Goal: Find specific page/section: Find specific page/section

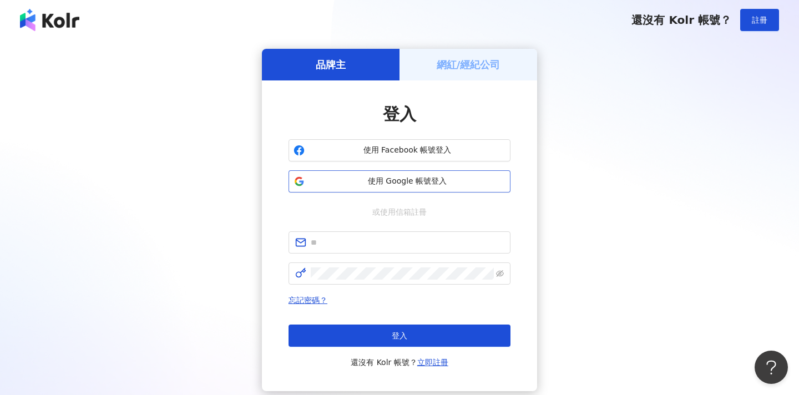
click at [466, 178] on span "使用 Google 帳號登入" at bounding box center [407, 181] width 197 height 11
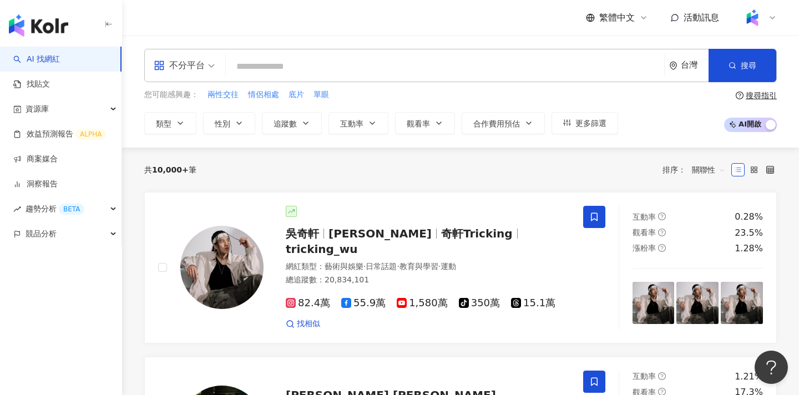
click at [408, 63] on input "search" at bounding box center [445, 66] width 430 height 21
click at [321, 59] on input "search" at bounding box center [445, 66] width 430 height 21
paste input "**"
type input "**"
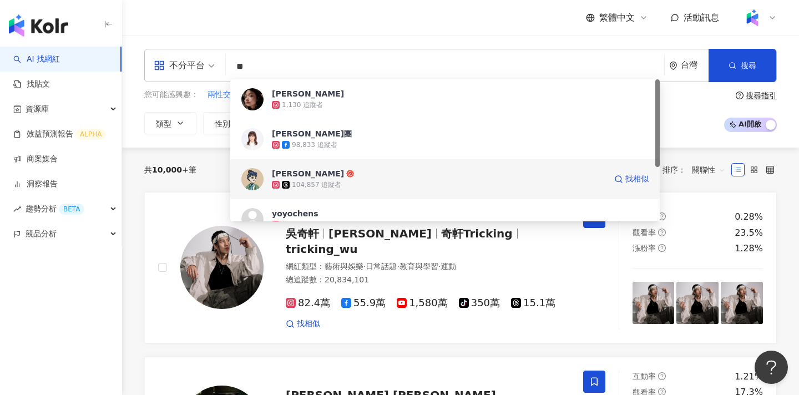
click at [348, 174] on span "[PERSON_NAME]" at bounding box center [439, 173] width 334 height 11
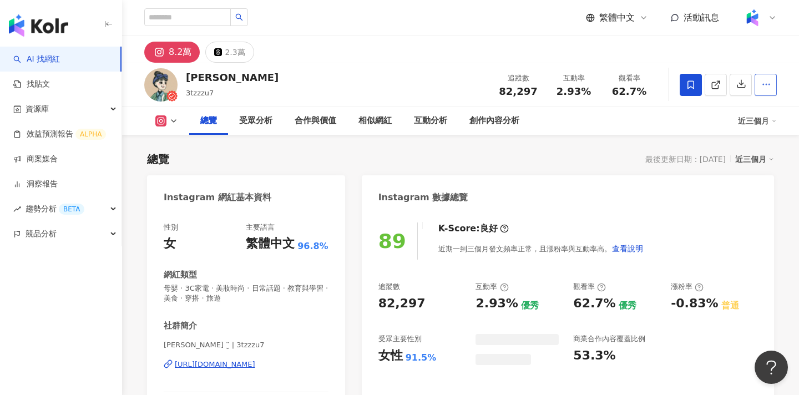
click at [762, 87] on icon "button" at bounding box center [767, 84] width 10 height 10
click at [736, 113] on div "總覽 受眾分析 合作與價值 相似網紅 互動分析 創作內容分析" at bounding box center [463, 121] width 549 height 28
click at [767, 88] on icon "button" at bounding box center [767, 84] width 10 height 10
click at [765, 84] on icon "button" at bounding box center [767, 84] width 10 height 10
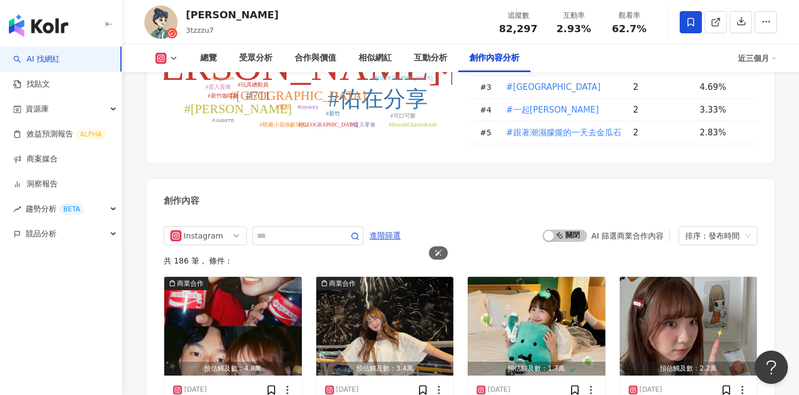
scroll to position [3474, 0]
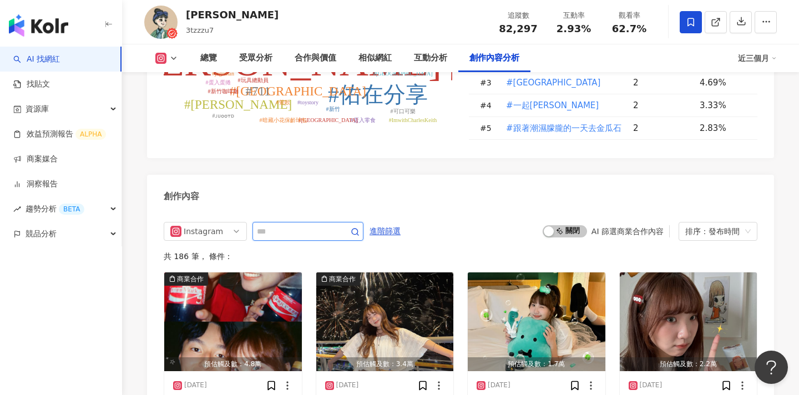
click at [326, 225] on input "text" at bounding box center [296, 231] width 78 height 13
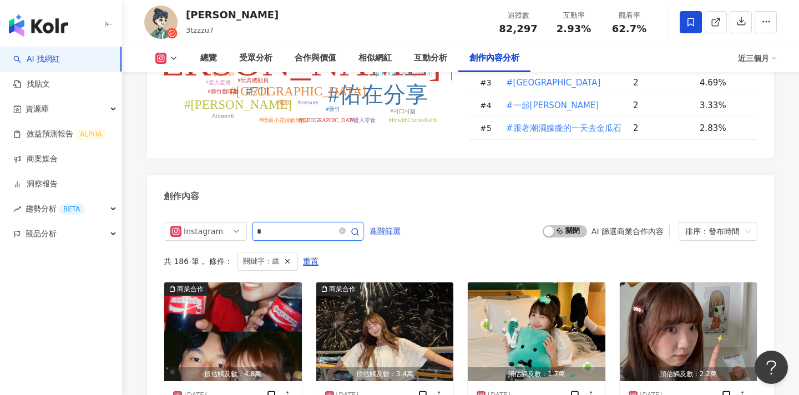
scroll to position [3471, 0]
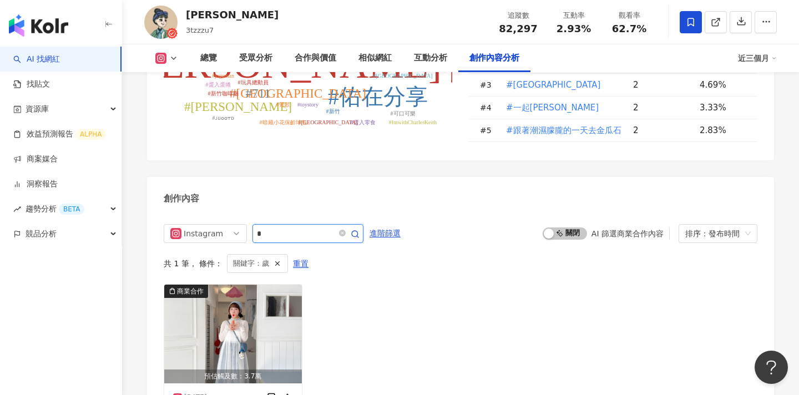
click at [303, 227] on input "*" at bounding box center [296, 233] width 78 height 13
type input "*"
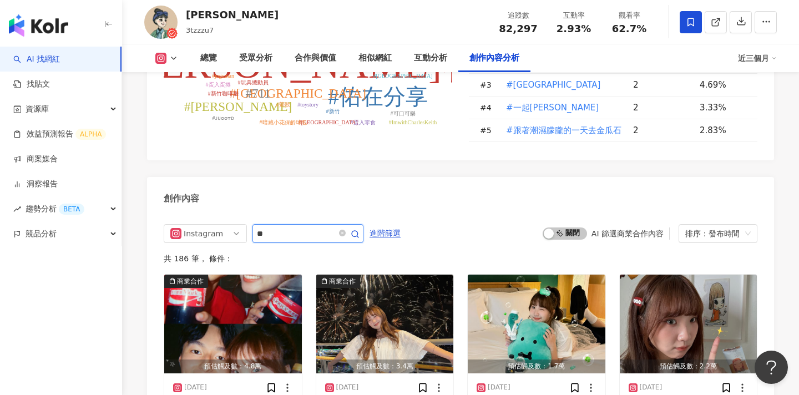
type input "**"
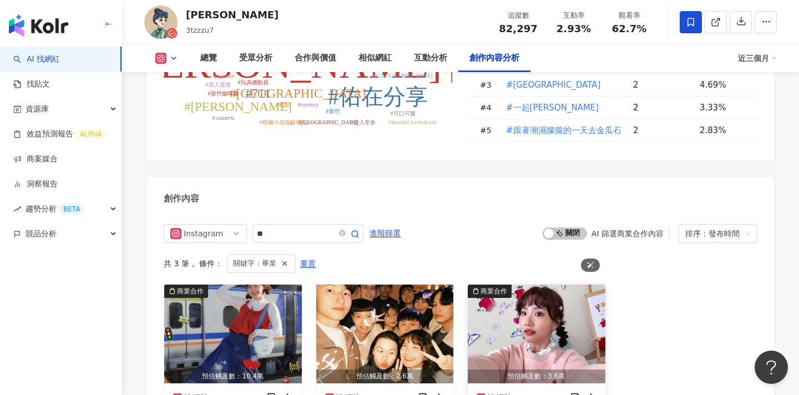
click at [585, 285] on img "button" at bounding box center [537, 334] width 138 height 99
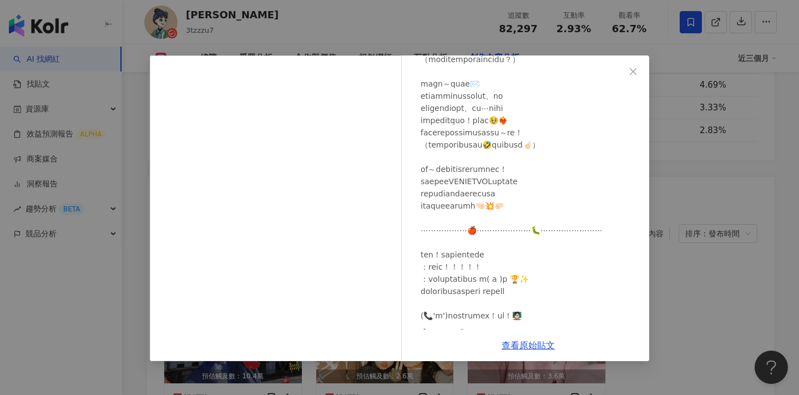
scroll to position [535, 0]
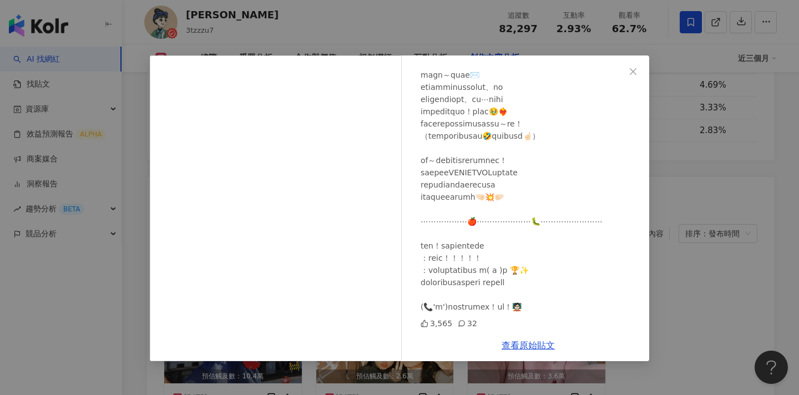
click at [701, 219] on div "[PERSON_NAME] [DATE] 3,565 32 查看原始貼文" at bounding box center [399, 197] width 799 height 395
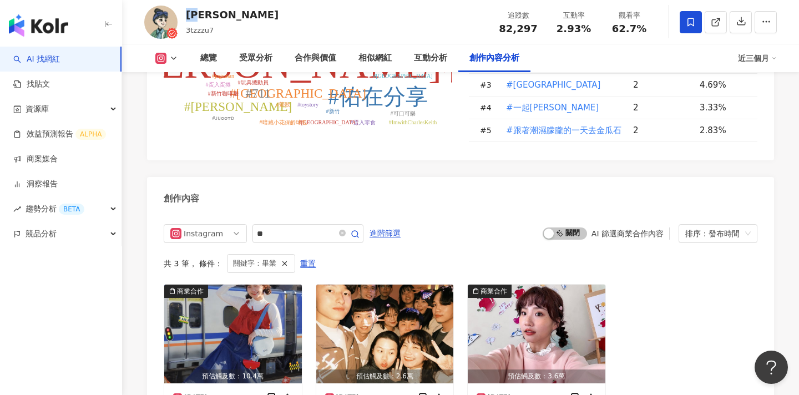
drag, startPoint x: 202, startPoint y: 14, endPoint x: 187, endPoint y: 14, distance: 15.0
click at [187, 14] on div "[PERSON_NAME]" at bounding box center [232, 15] width 93 height 14
copy div "[PERSON_NAME]"
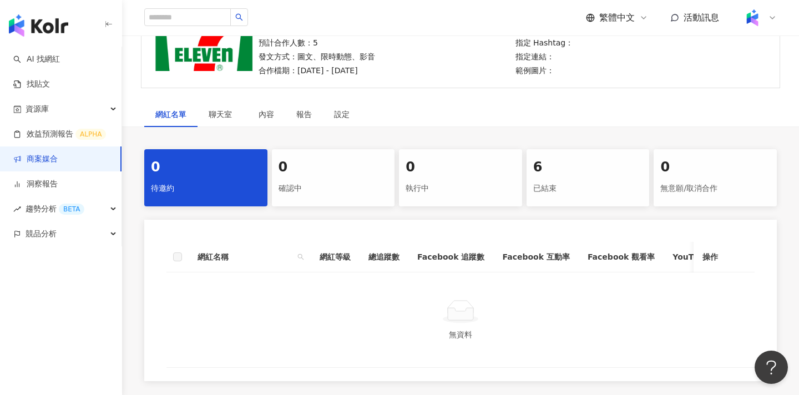
scroll to position [206, 0]
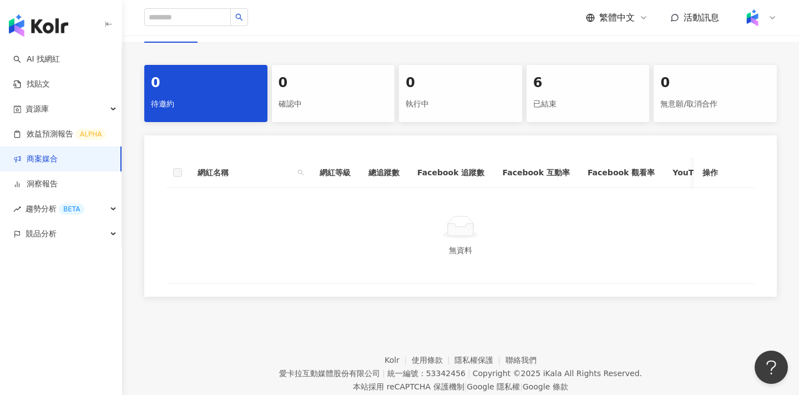
click at [549, 100] on div "已結束" at bounding box center [588, 104] width 110 height 19
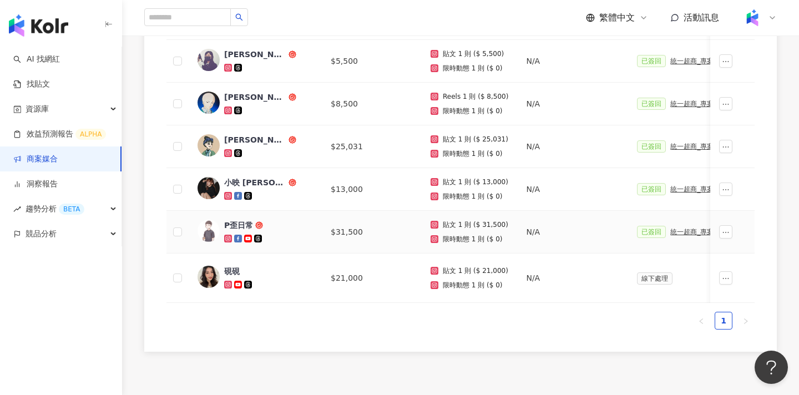
scroll to position [360, 0]
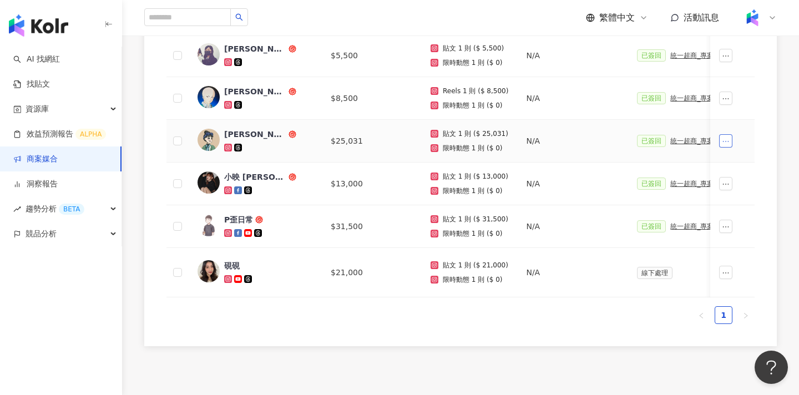
click at [728, 143] on icon "ellipsis" at bounding box center [726, 142] width 8 height 8
click at [734, 162] on span "查看帳務資訊" at bounding box center [751, 163] width 47 height 12
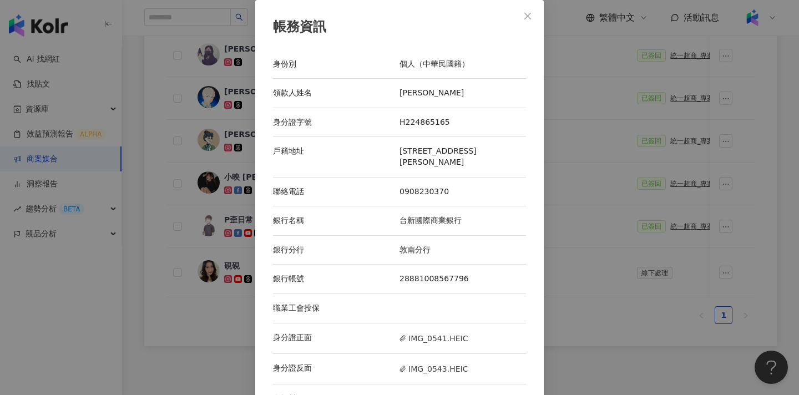
scroll to position [22, 0]
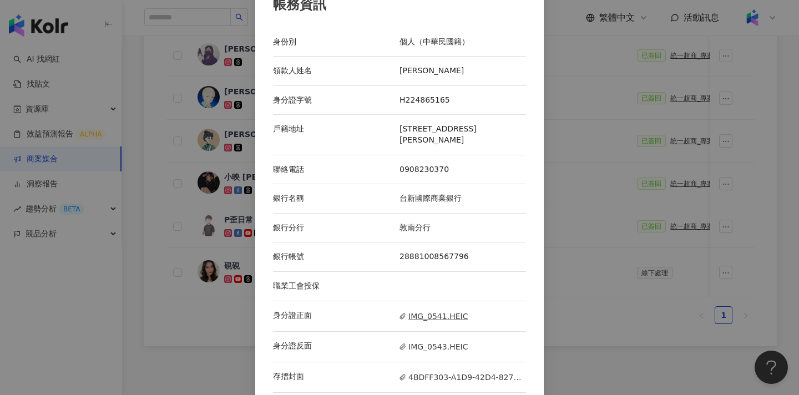
click at [423, 310] on span "IMG_0541.HEIC" at bounding box center [434, 316] width 68 height 12
click at [631, 121] on div "帳務資訊 身份別 個人（中華民國籍） 領款人姓名 林姿佑 身分證字號 H224865165 戶籍地址 桃園市楊梅區四維里6鄰四維路29號 聯絡電話 09082…" at bounding box center [399, 197] width 799 height 395
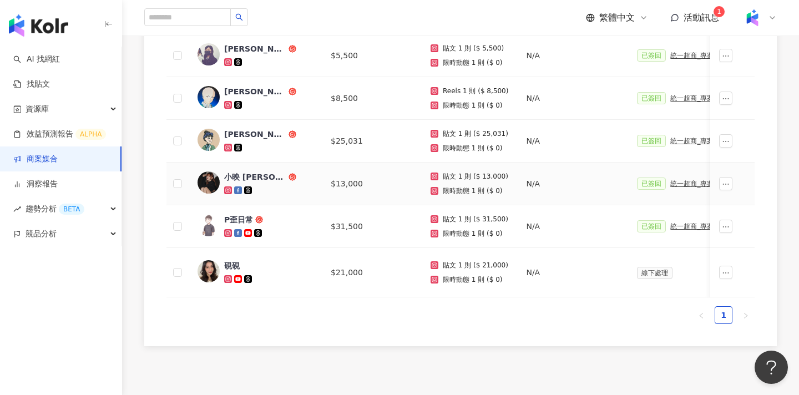
scroll to position [352, 0]
